Goal: Task Accomplishment & Management: Manage account settings

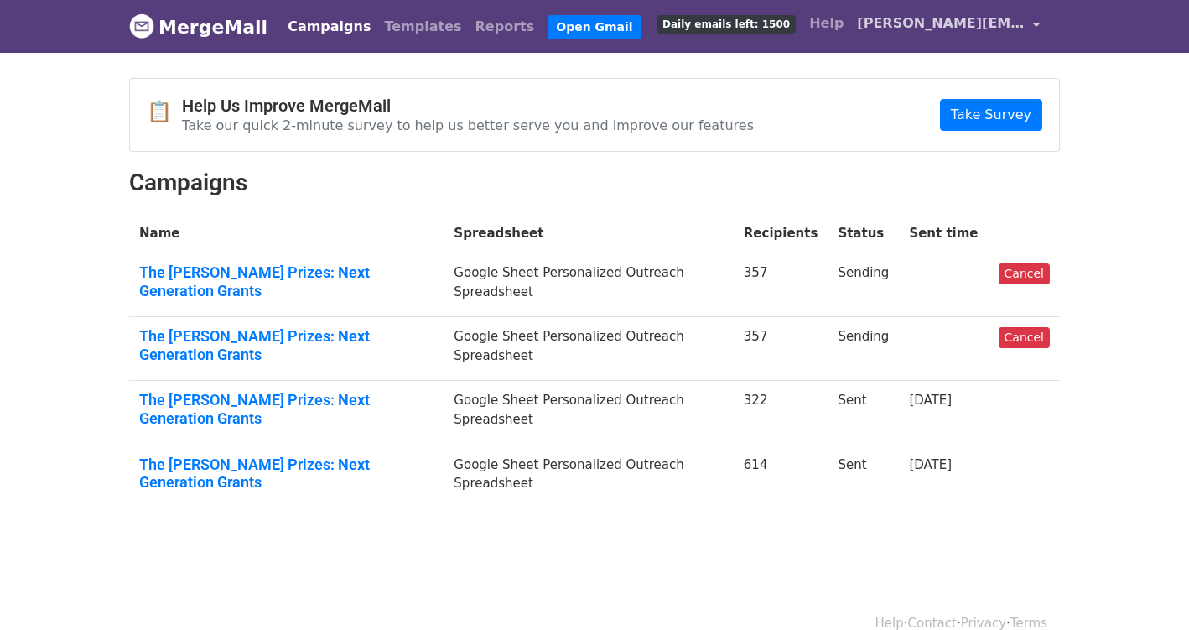
click at [877, 29] on span "[PERSON_NAME][EMAIL_ADDRESS][DOMAIN_NAME]" at bounding box center [941, 23] width 168 height 20
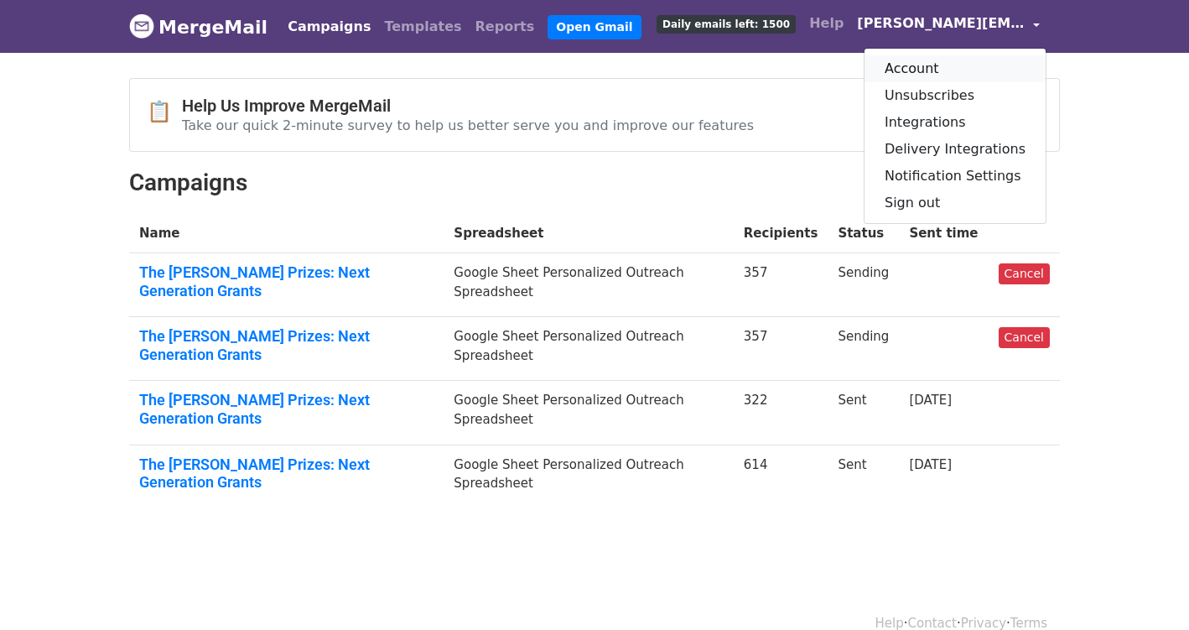
click at [899, 62] on link "Account" at bounding box center [955, 68] width 181 height 27
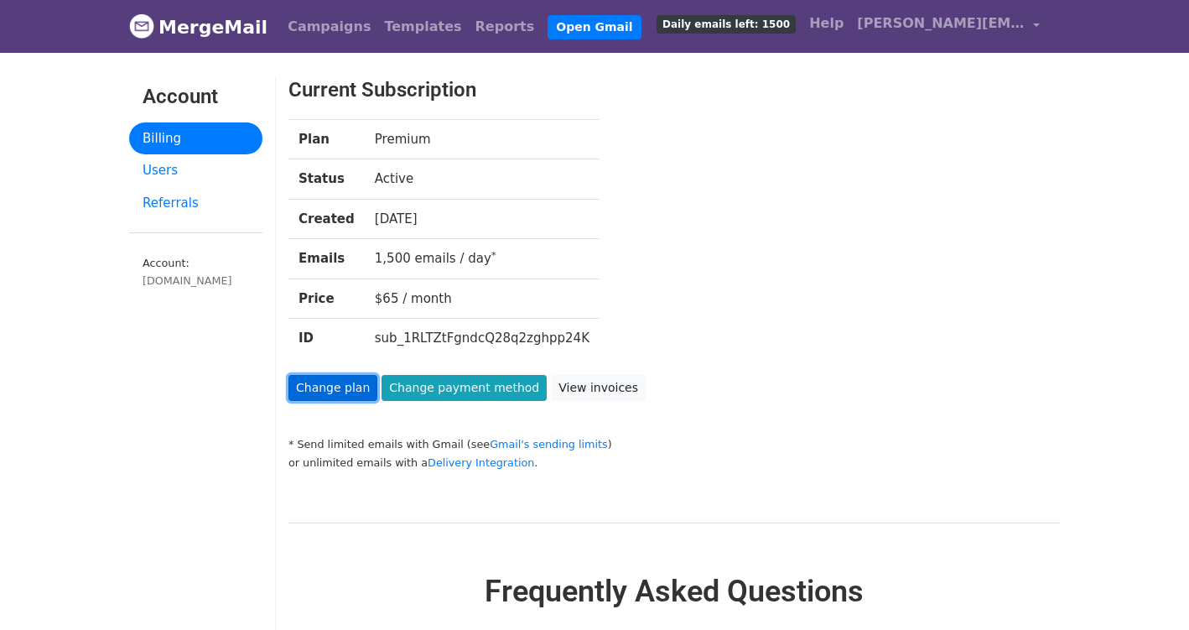
click at [320, 384] on link "Change plan" at bounding box center [332, 388] width 89 height 26
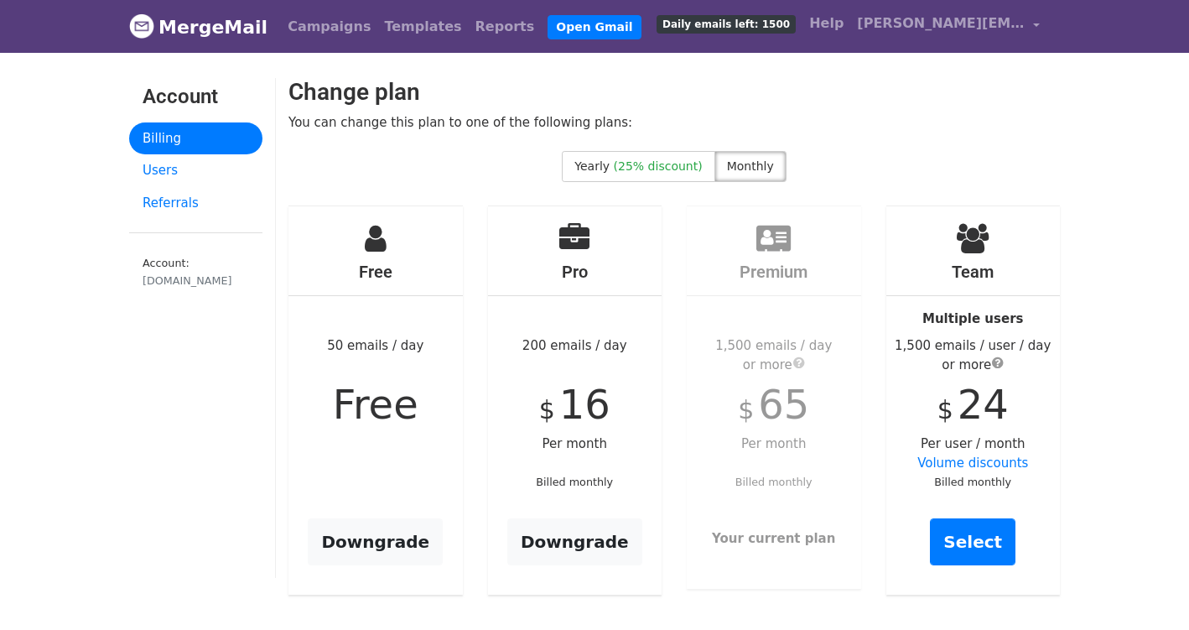
click at [373, 254] on div "Free 50 emails / day Free Downgrade" at bounding box center [375, 400] width 174 height 389
click at [399, 444] on div "Free 50 emails / day Free Downgrade" at bounding box center [375, 400] width 174 height 389
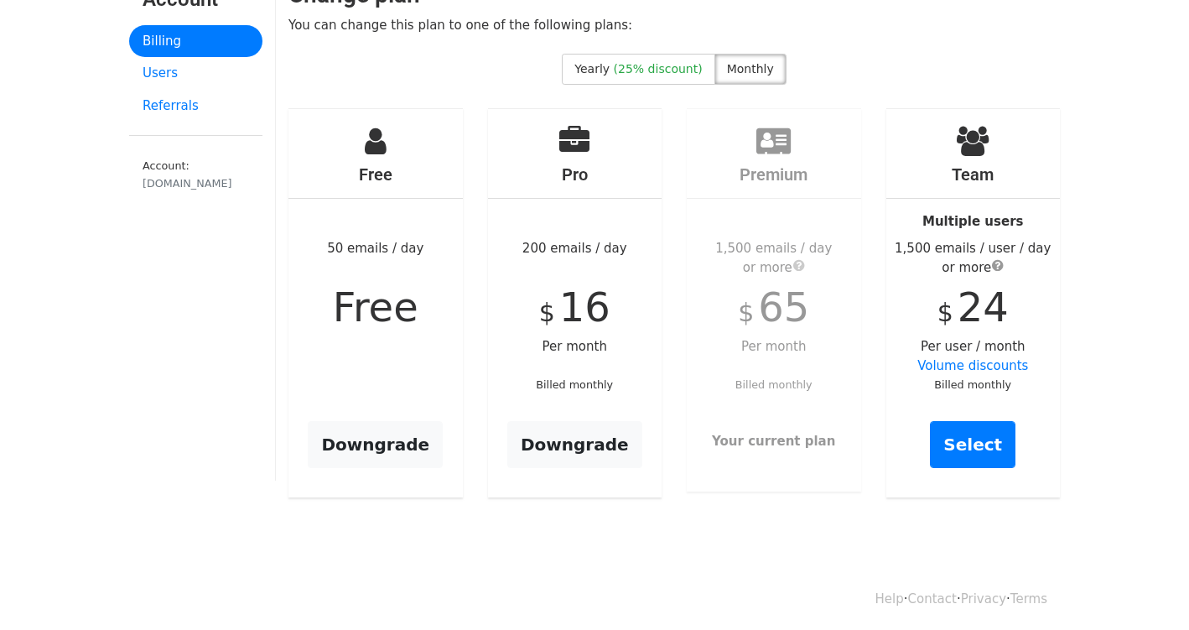
scroll to position [100, 0]
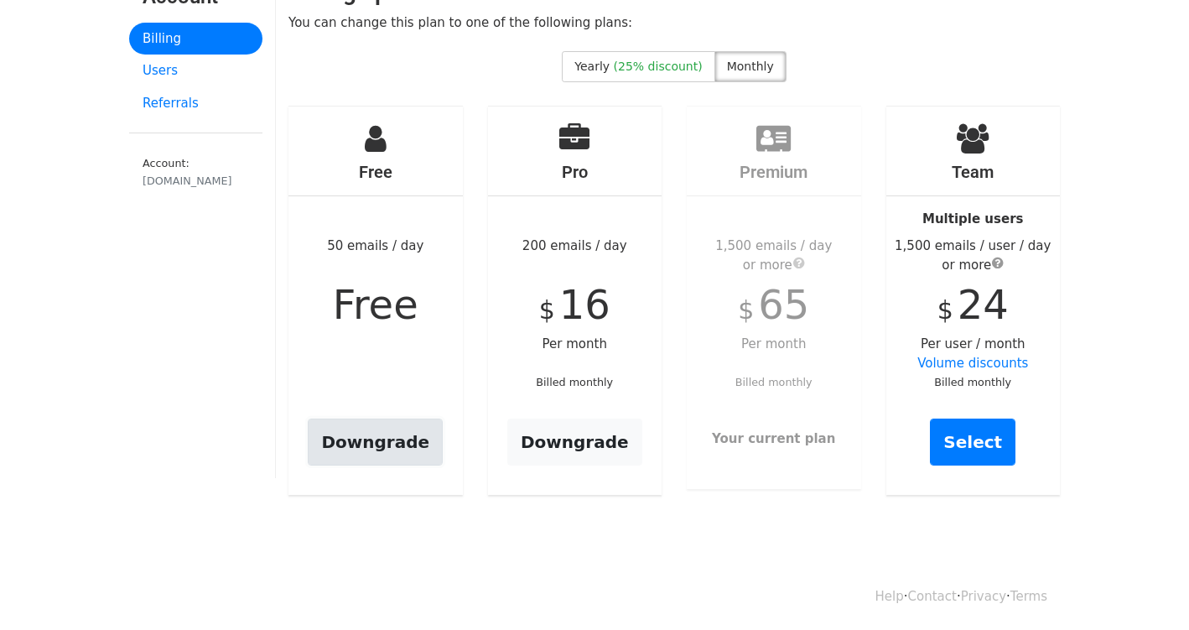
click at [367, 448] on link "Downgrade" at bounding box center [375, 441] width 135 height 47
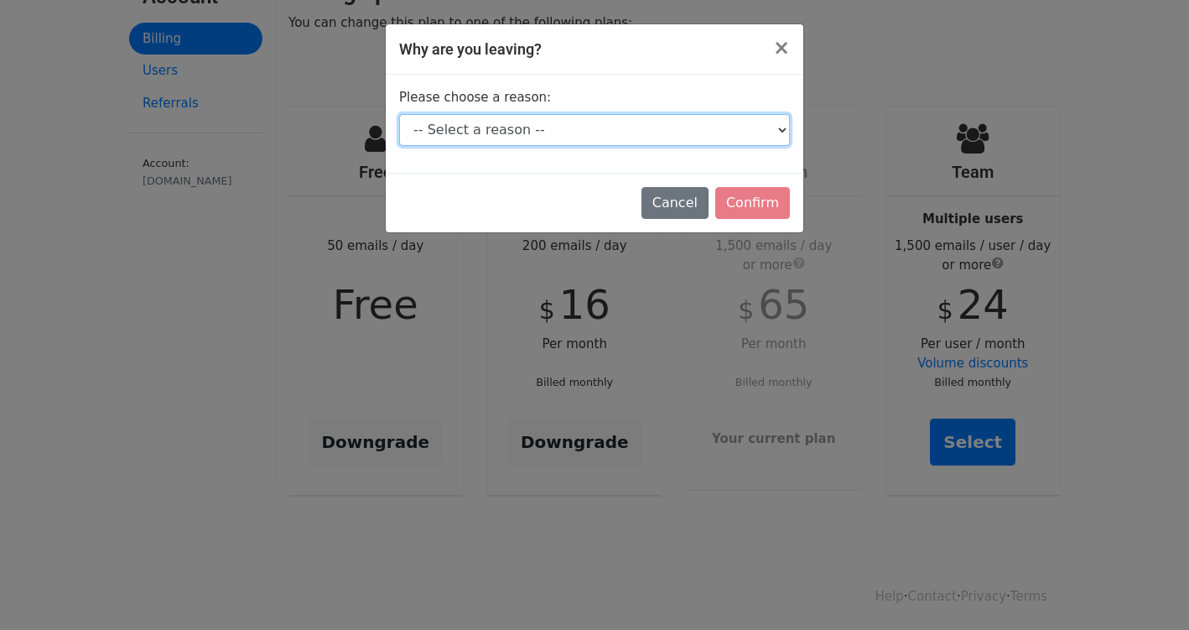
click at [701, 132] on select "-- Select a reason -- I don't send enough emails It's too expensive I had a tec…" at bounding box center [594, 130] width 391 height 32
select select "I don't send enough emails"
click at [399, 114] on select "-- Select a reason -- I don't send enough emails It's too expensive I had a tec…" at bounding box center [594, 130] width 391 height 32
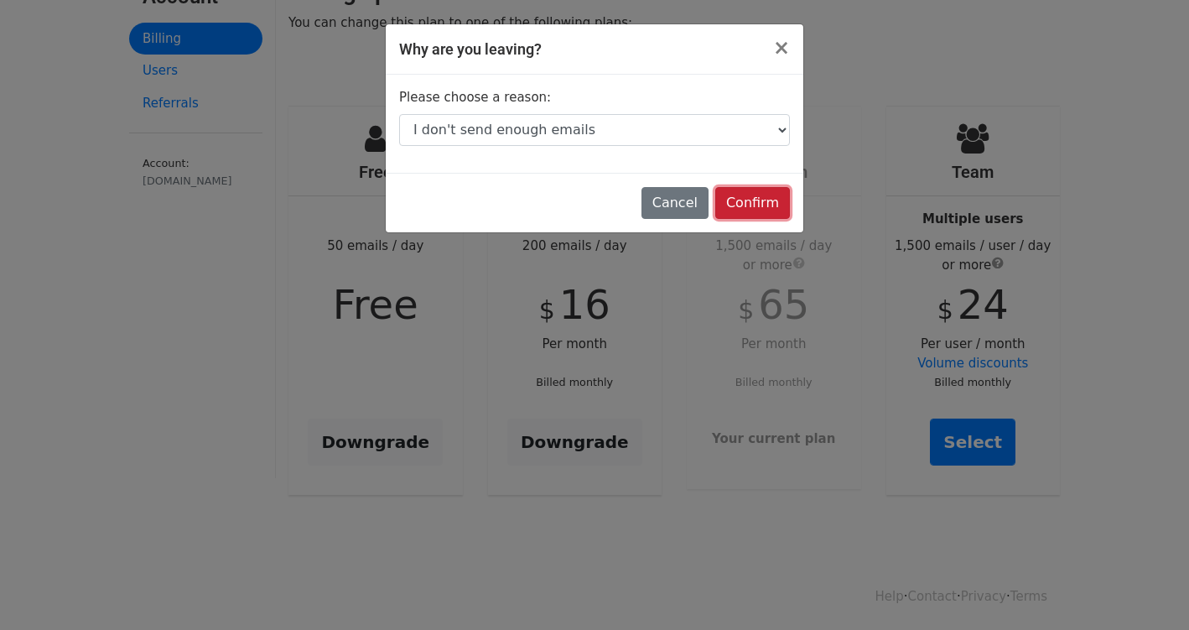
click at [744, 200] on input "Confirm" at bounding box center [752, 203] width 75 height 32
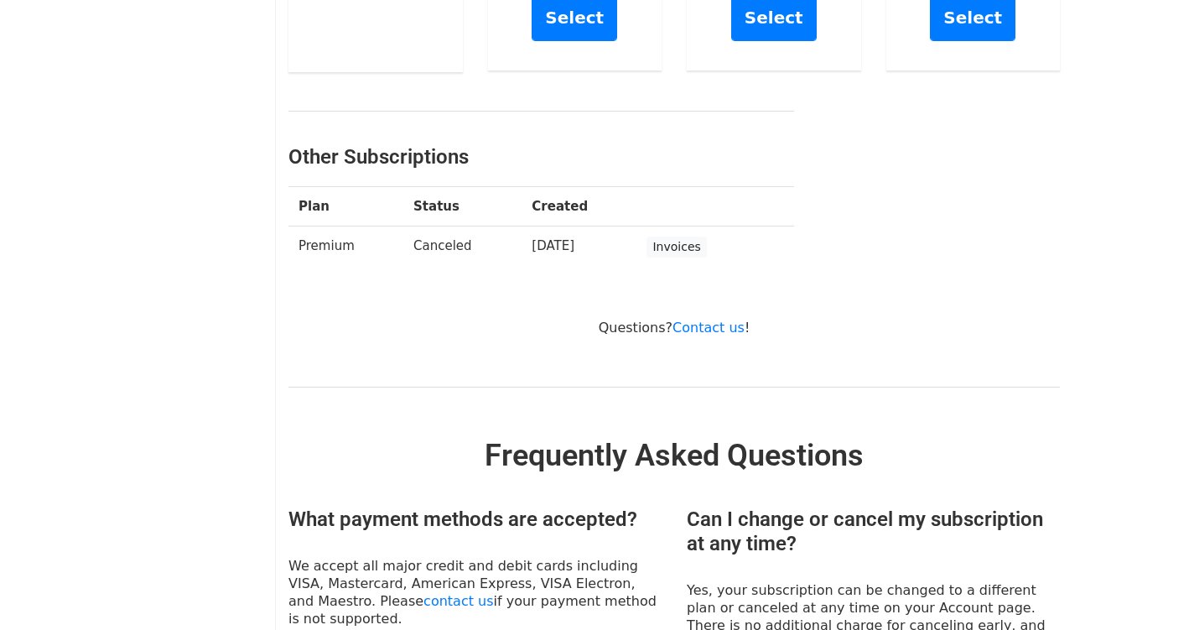
scroll to position [243, 0]
